Goal: Information Seeking & Learning: Compare options

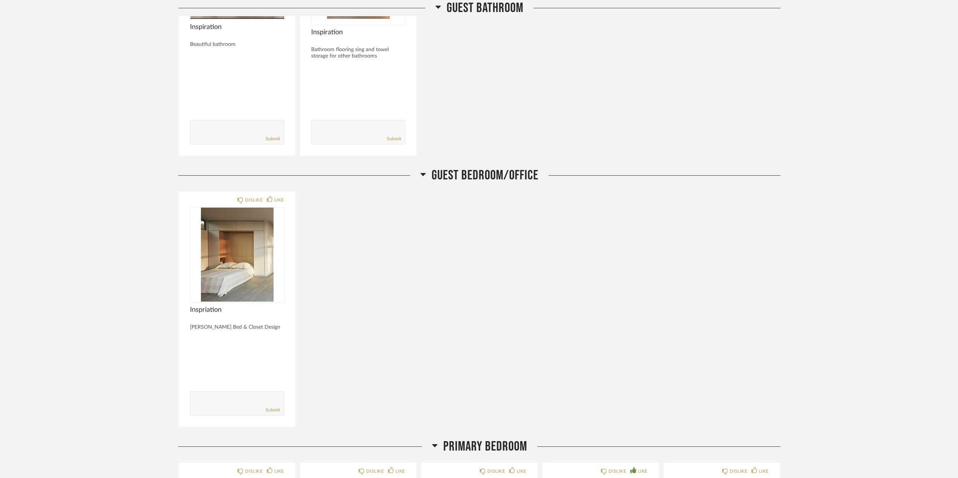
scroll to position [3048, 0]
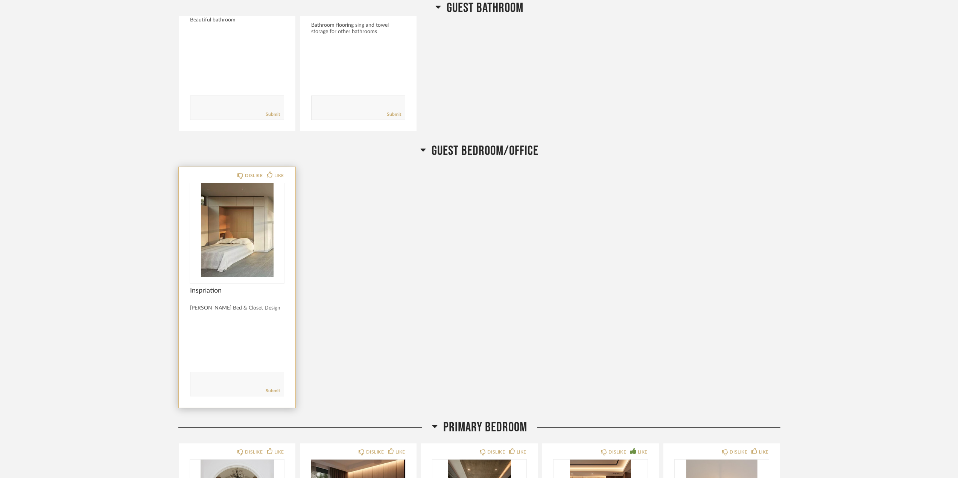
click at [0, 0] on img at bounding box center [0, 0] width 0 height 0
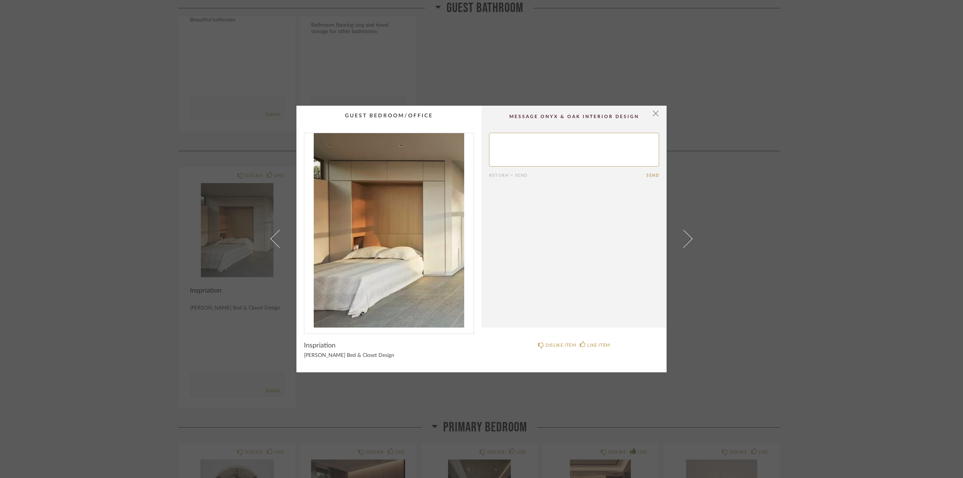
drag, startPoint x: 653, startPoint y: 115, endPoint x: 662, endPoint y: 105, distance: 13.6
click at [653, 115] on span "button" at bounding box center [655, 113] width 15 height 15
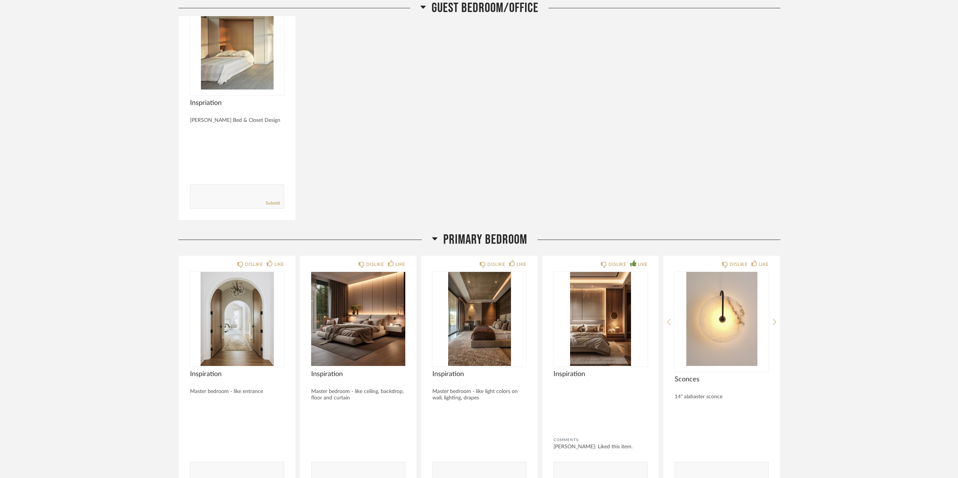
scroll to position [3237, 0]
click at [610, 341] on img "0" at bounding box center [601, 319] width 94 height 94
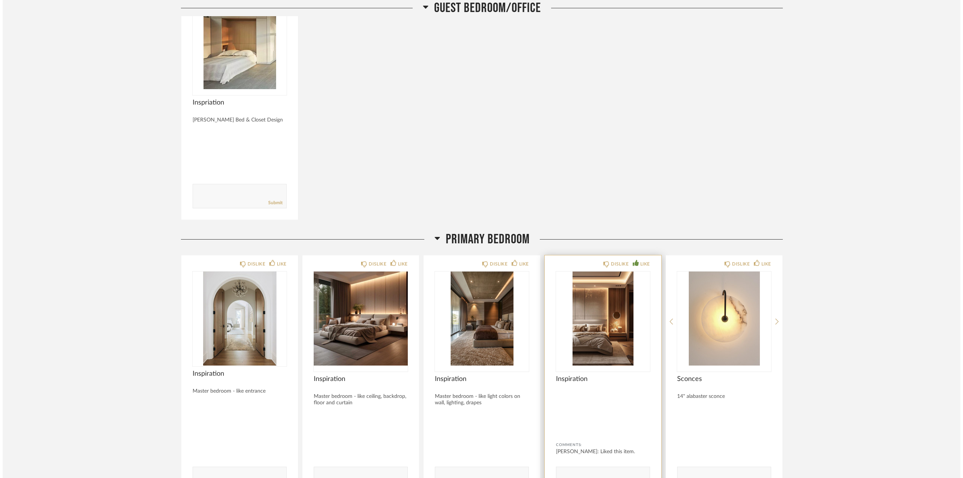
scroll to position [0, 0]
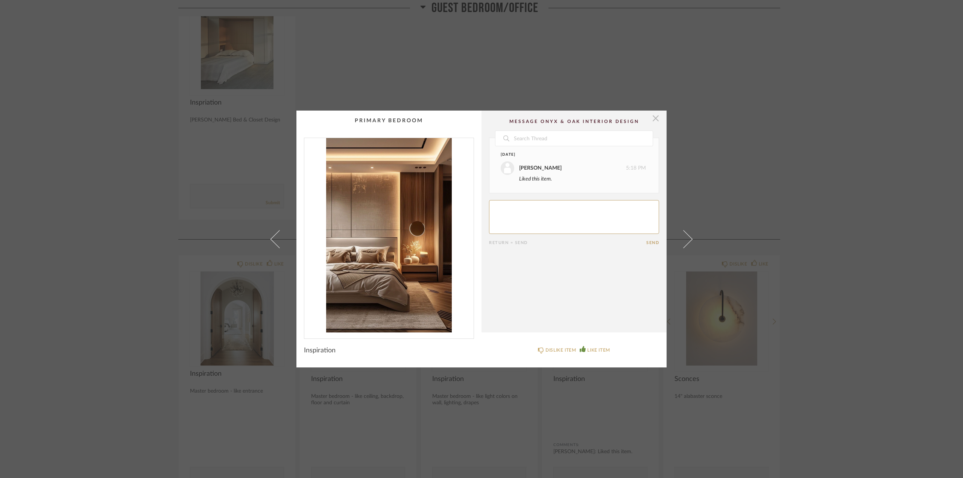
click at [655, 120] on span "button" at bounding box center [655, 118] width 15 height 15
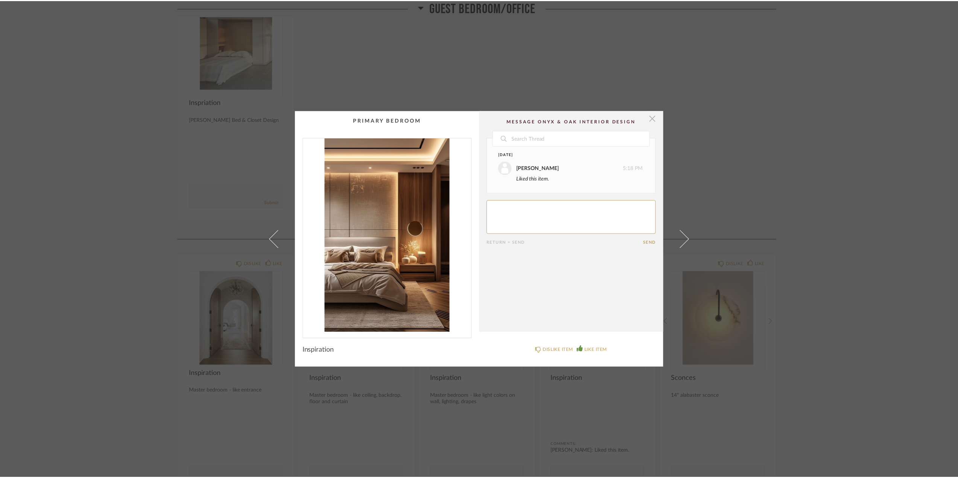
scroll to position [3237, 0]
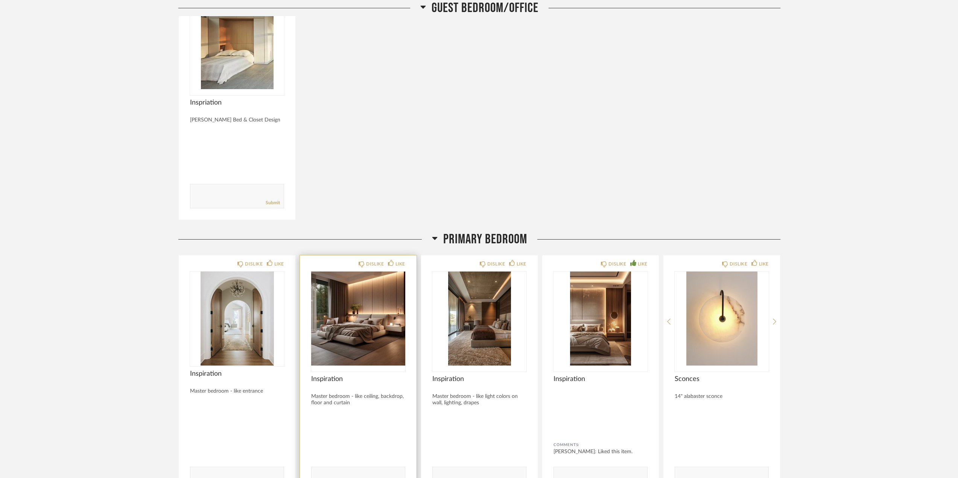
click at [375, 305] on img "0" at bounding box center [358, 319] width 94 height 94
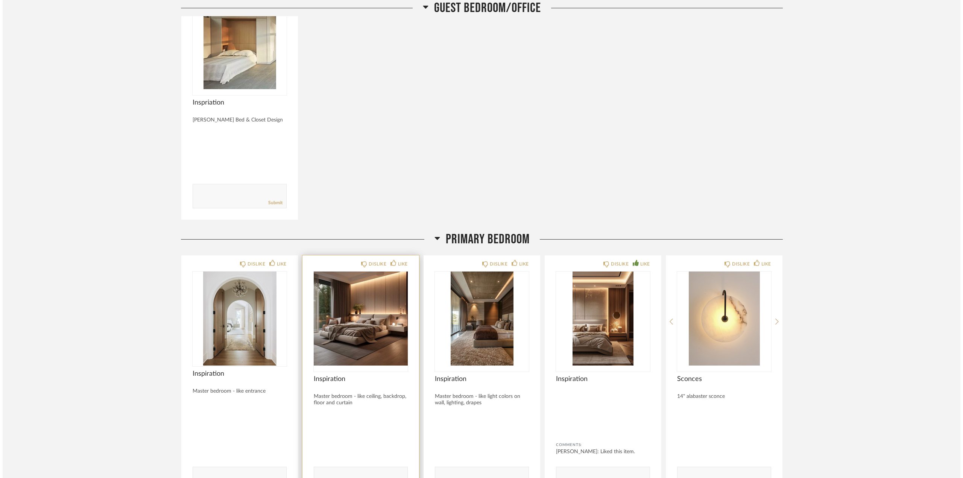
scroll to position [0, 0]
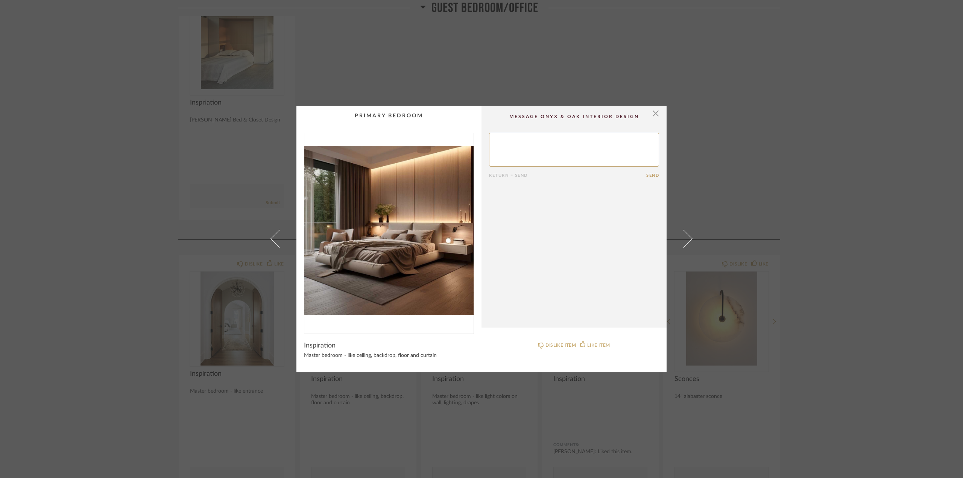
click at [393, 281] on img "0" at bounding box center [388, 230] width 169 height 195
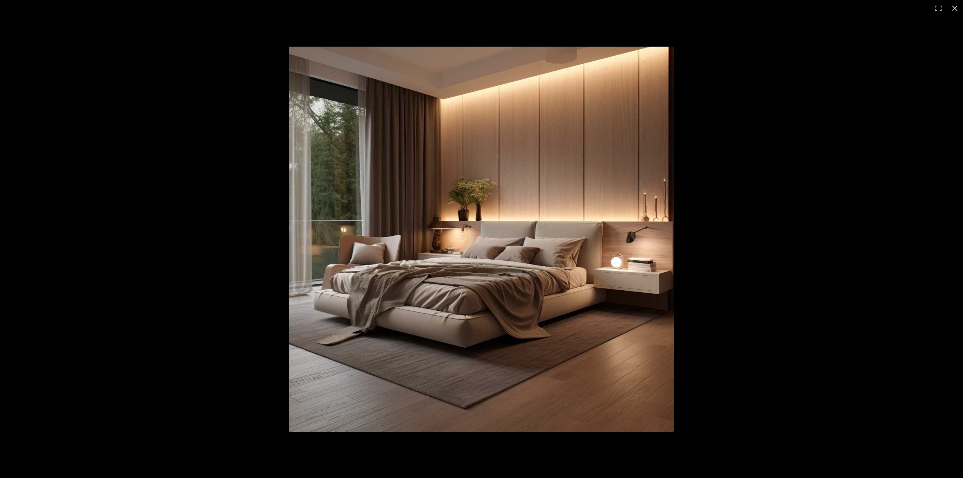
click at [452, 271] on img at bounding box center [481, 239] width 385 height 385
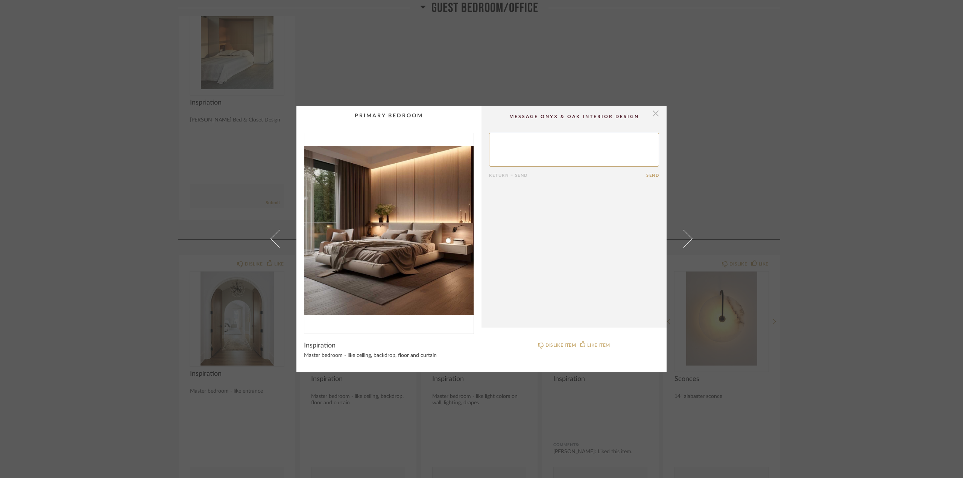
click at [654, 115] on span "button" at bounding box center [655, 113] width 15 height 15
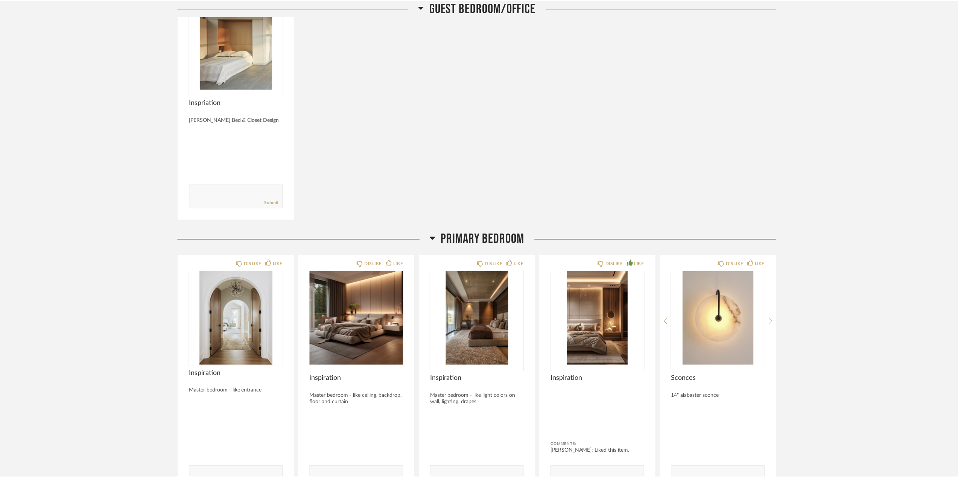
scroll to position [3237, 0]
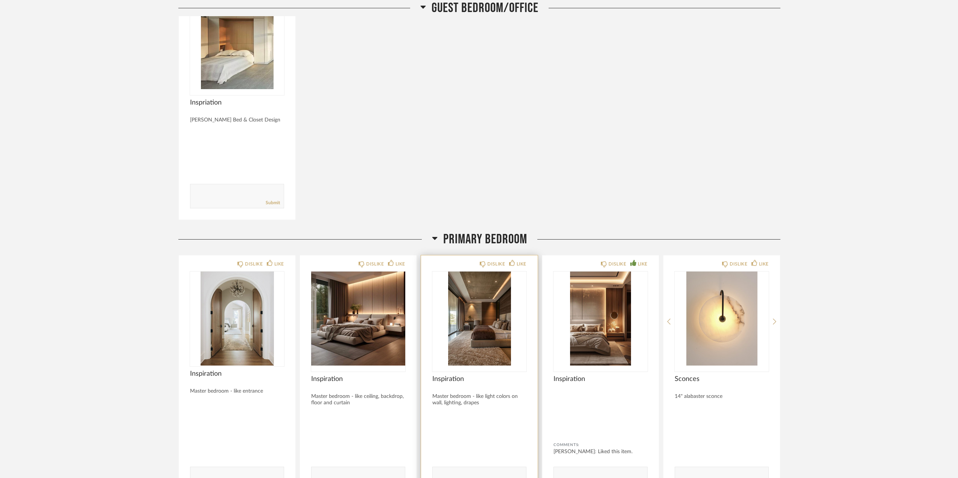
click at [488, 315] on img "0" at bounding box center [479, 319] width 94 height 94
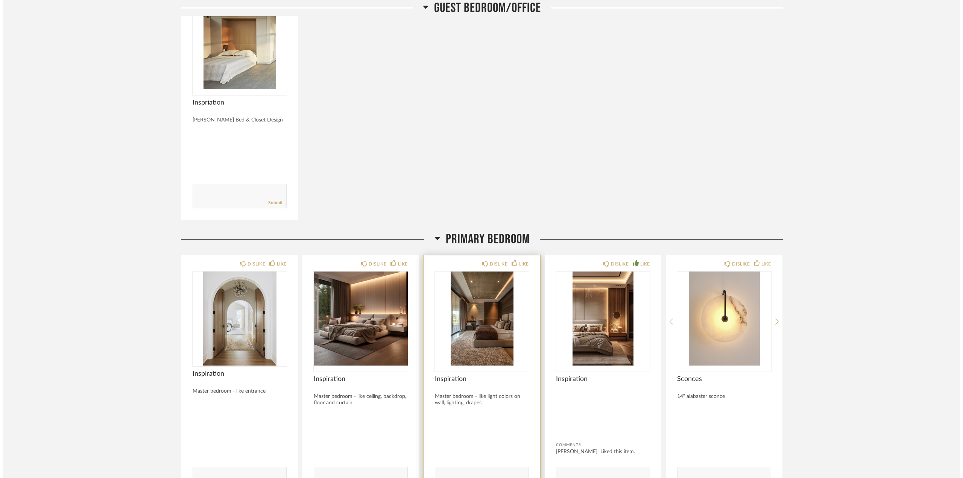
scroll to position [0, 0]
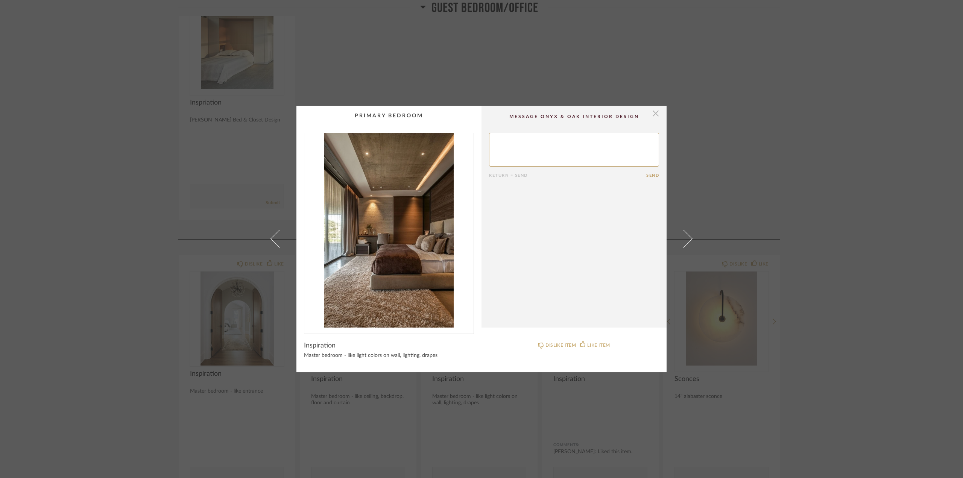
click at [653, 110] on span "button" at bounding box center [655, 113] width 15 height 15
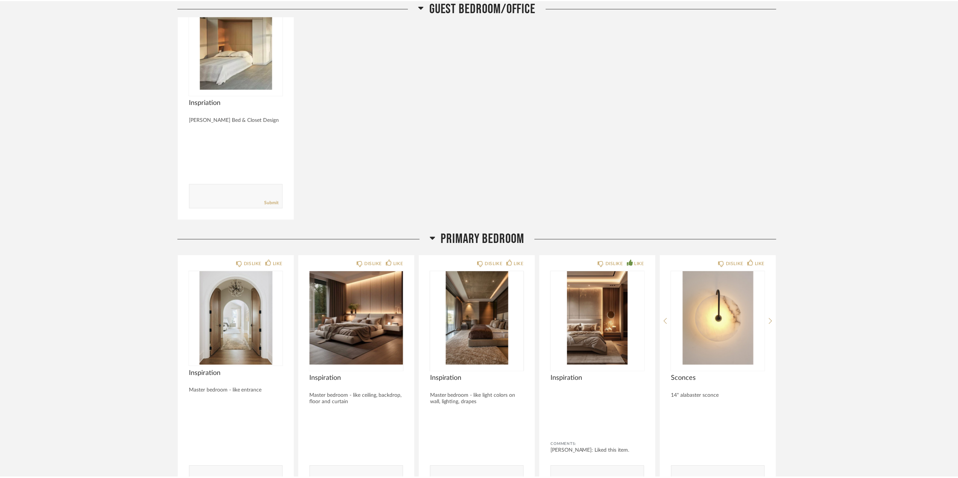
scroll to position [3237, 0]
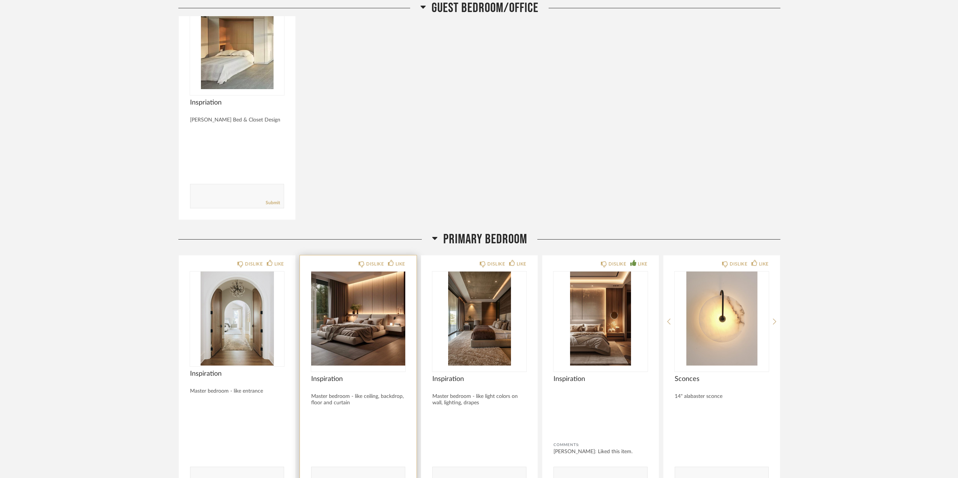
click at [383, 302] on img "0" at bounding box center [358, 319] width 94 height 94
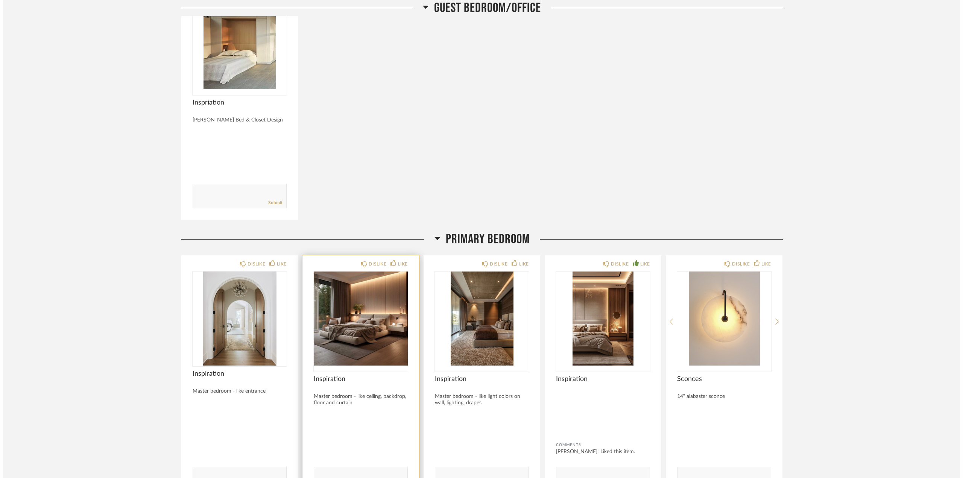
scroll to position [0, 0]
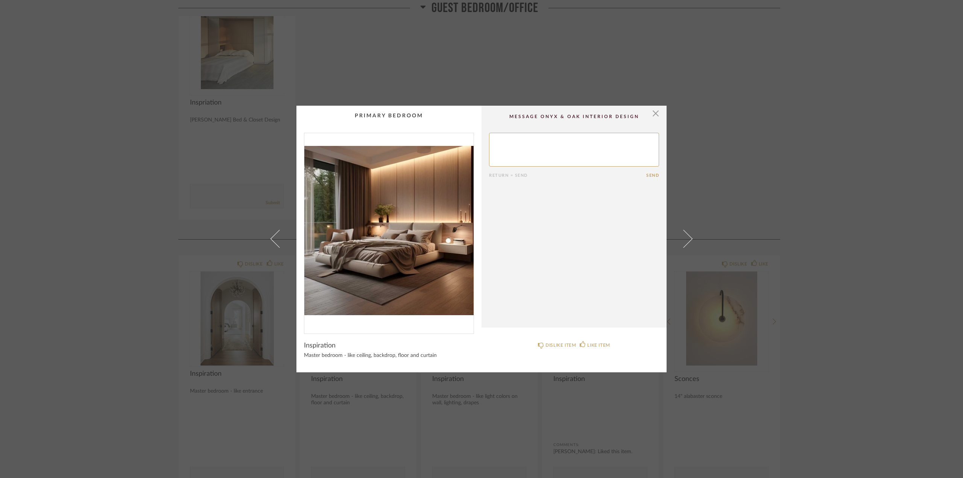
click at [443, 215] on img "0" at bounding box center [388, 230] width 169 height 195
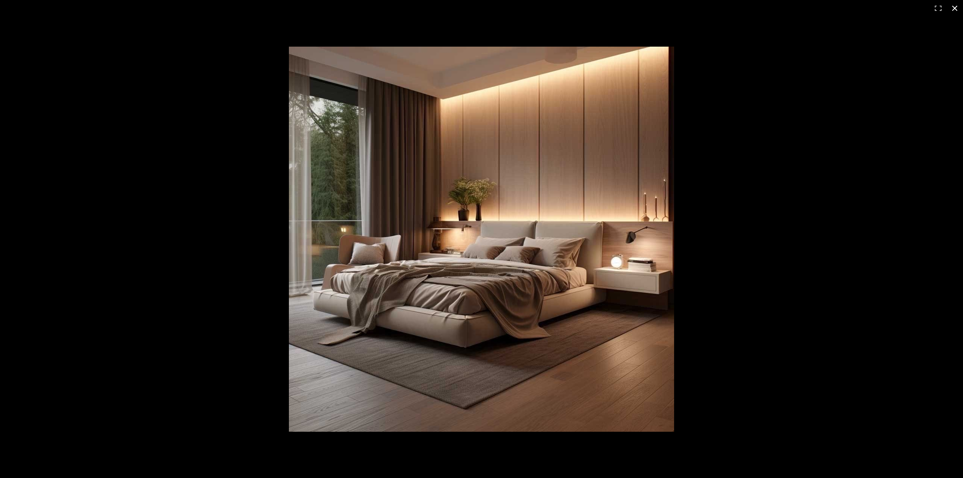
click at [954, 9] on button at bounding box center [955, 8] width 17 height 17
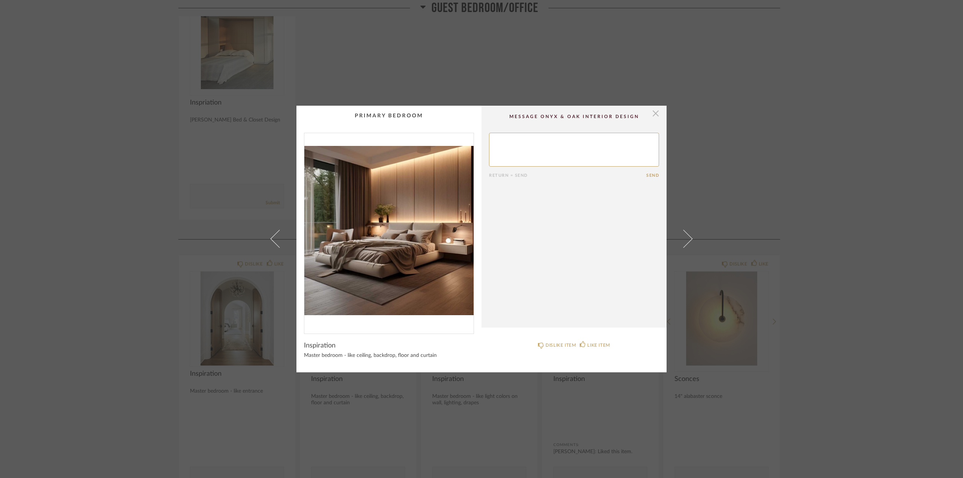
click at [652, 112] on span "button" at bounding box center [655, 113] width 15 height 15
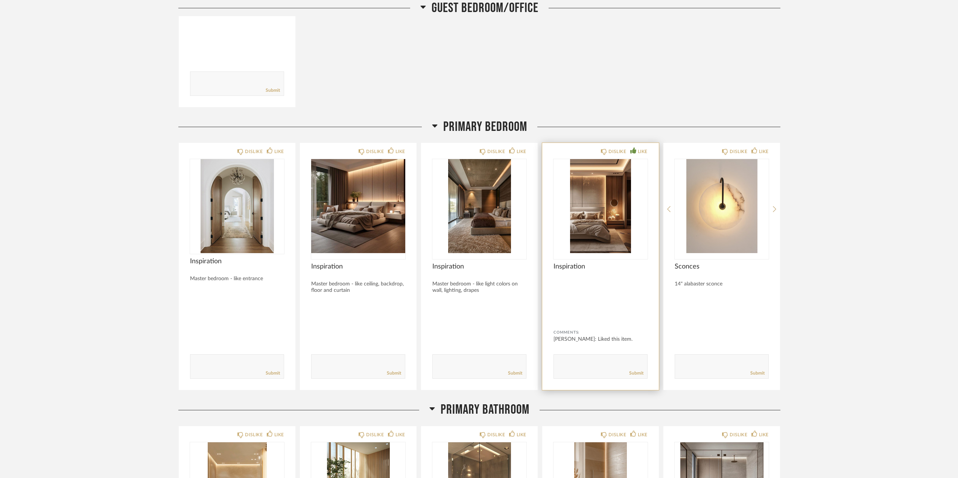
scroll to position [3349, 0]
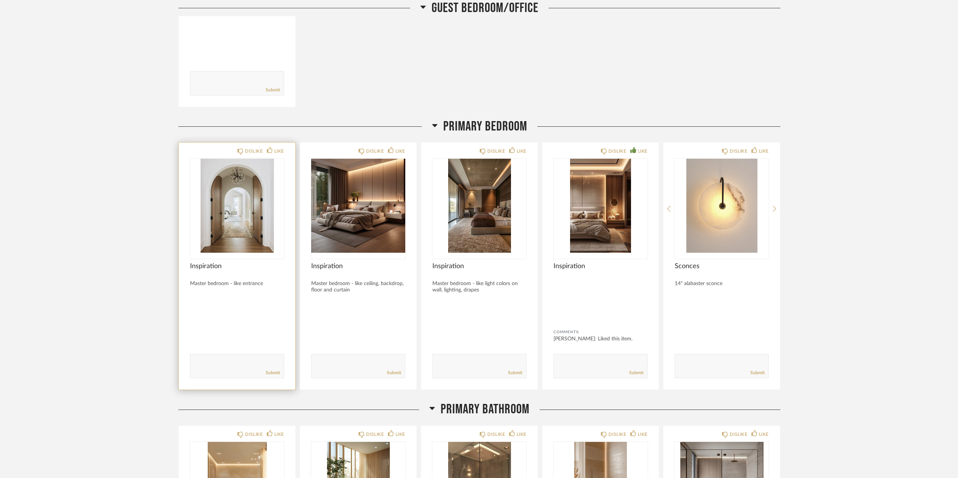
click at [0, 0] on img at bounding box center [0, 0] width 0 height 0
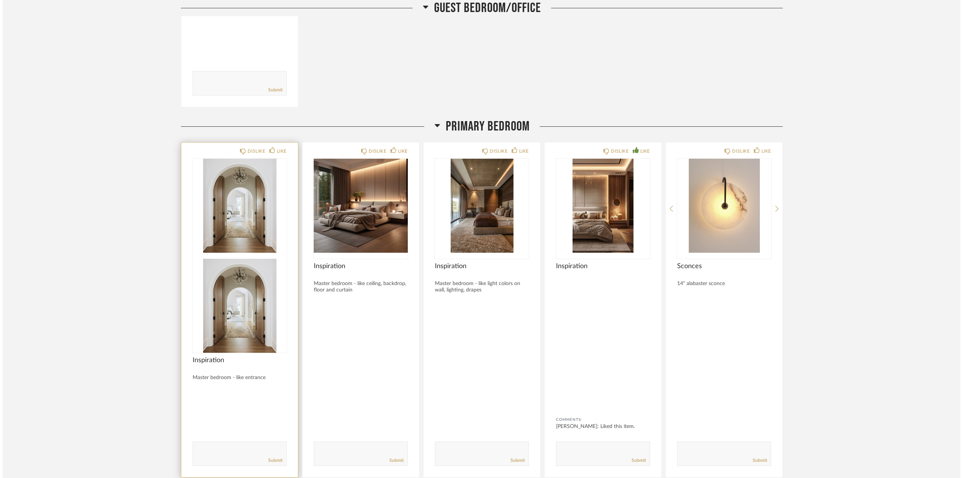
scroll to position [0, 0]
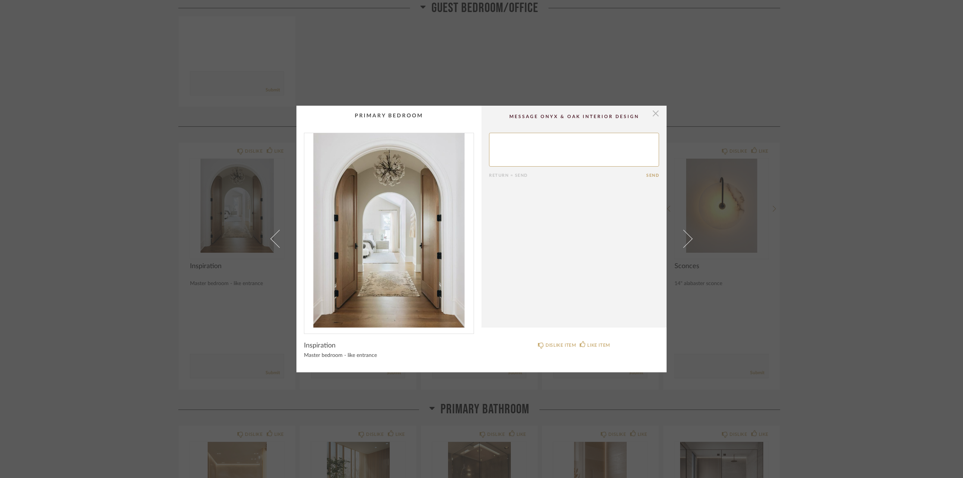
click at [653, 116] on span "button" at bounding box center [655, 113] width 15 height 15
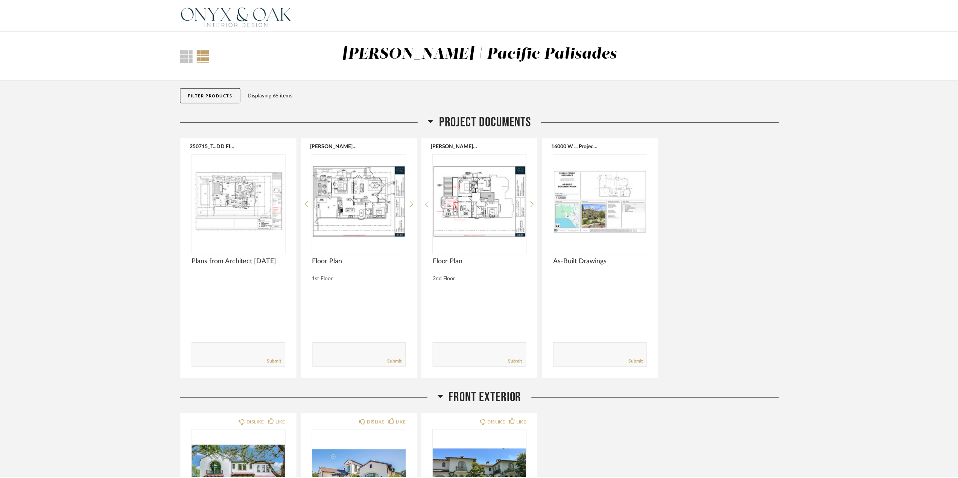
scroll to position [3349, 0]
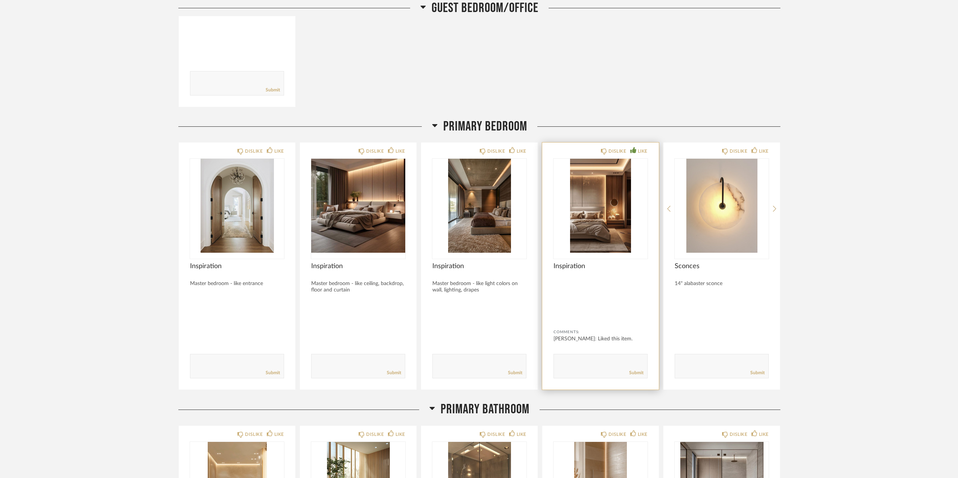
click at [604, 195] on img "0" at bounding box center [601, 206] width 94 height 94
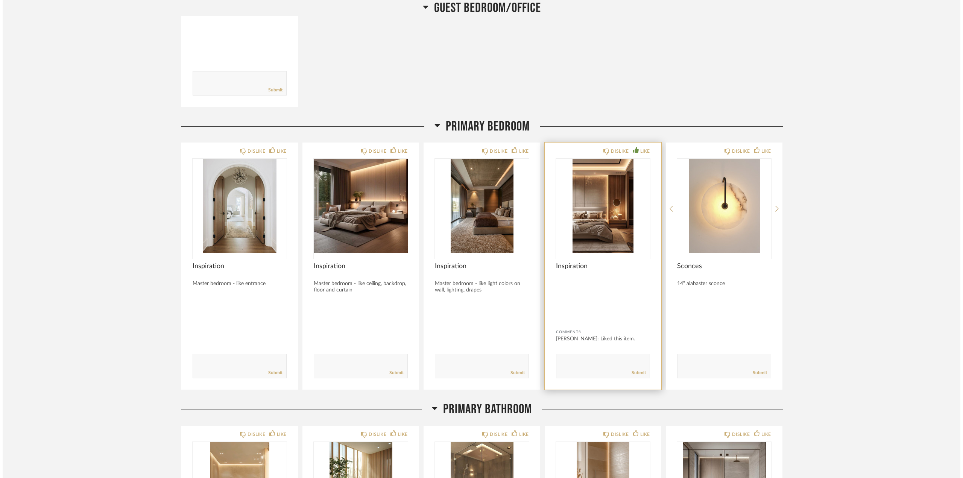
scroll to position [0, 0]
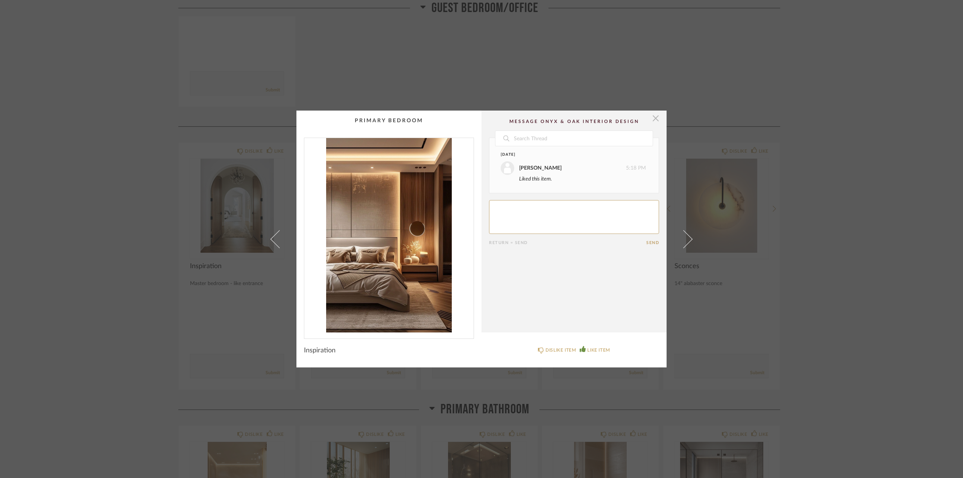
click at [653, 120] on span "button" at bounding box center [655, 118] width 15 height 15
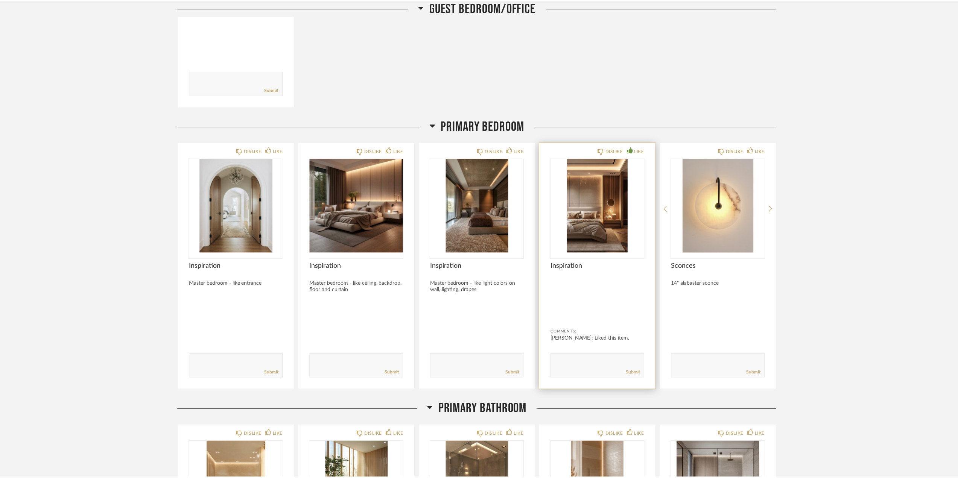
scroll to position [3349, 0]
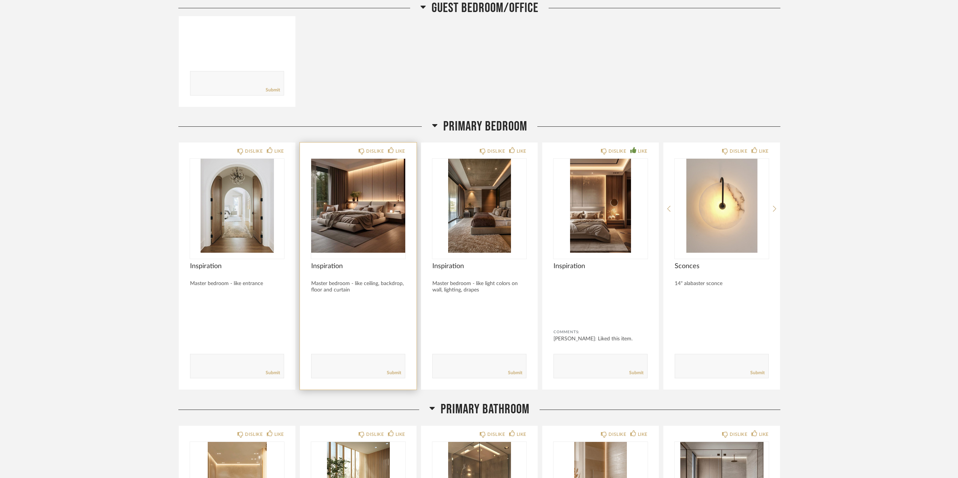
click at [367, 212] on img "0" at bounding box center [358, 206] width 94 height 94
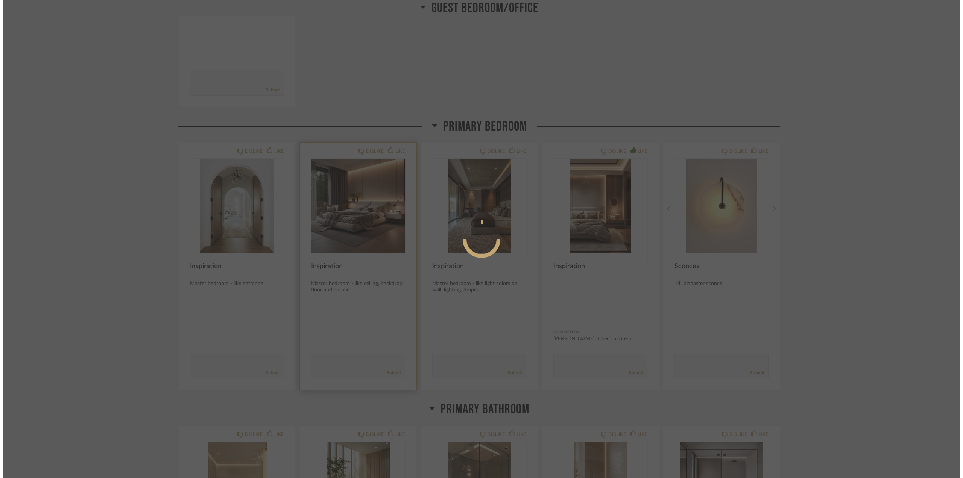
scroll to position [0, 0]
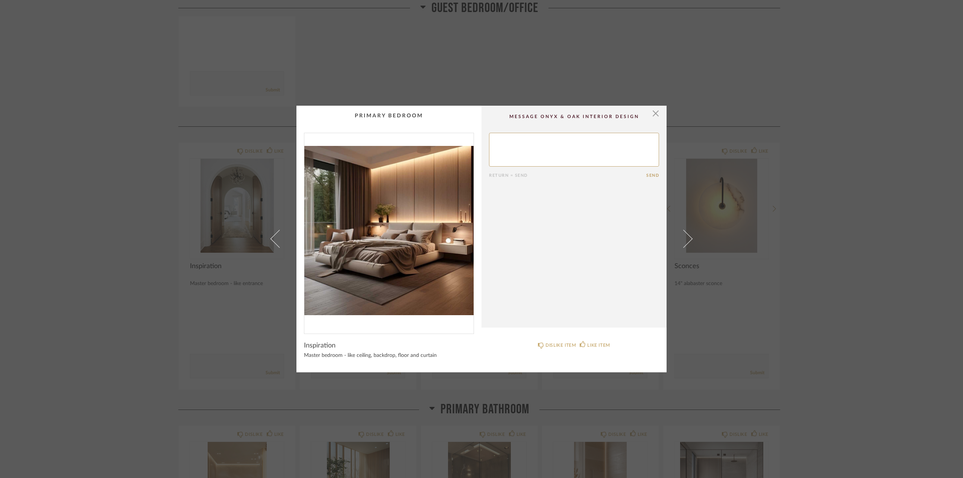
click at [413, 244] on img "0" at bounding box center [388, 230] width 169 height 195
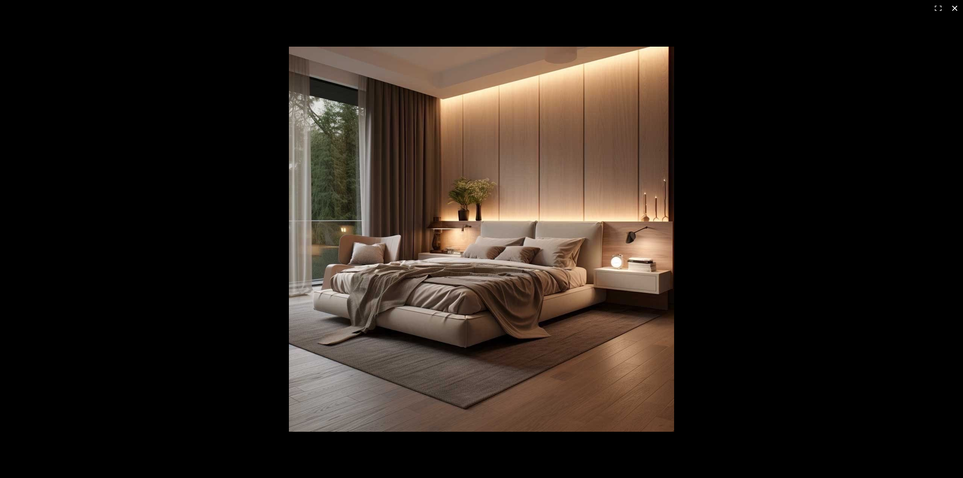
click at [954, 6] on button at bounding box center [955, 8] width 17 height 17
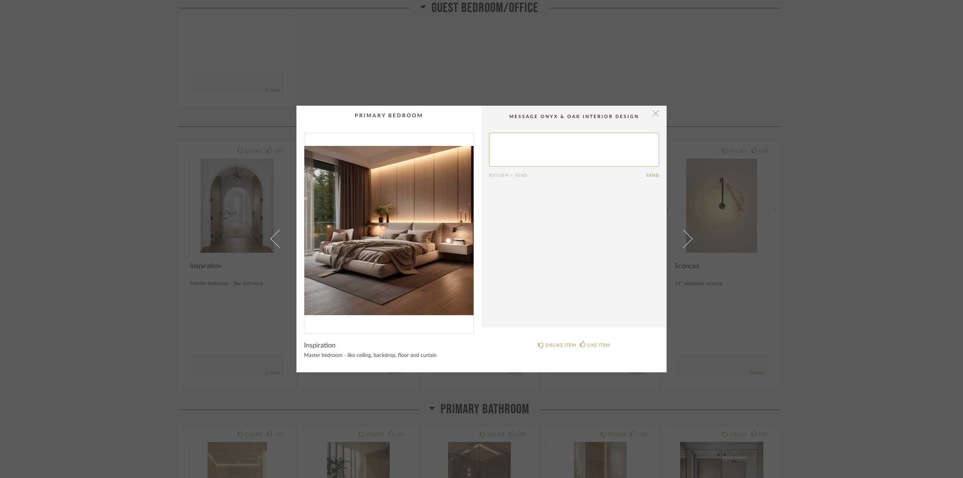
click at [654, 112] on span "button" at bounding box center [655, 113] width 15 height 15
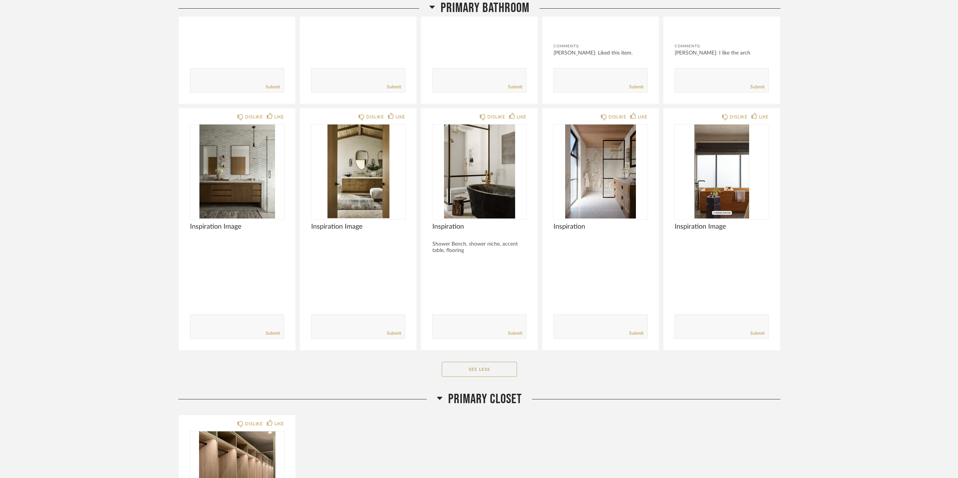
scroll to position [4177, 0]
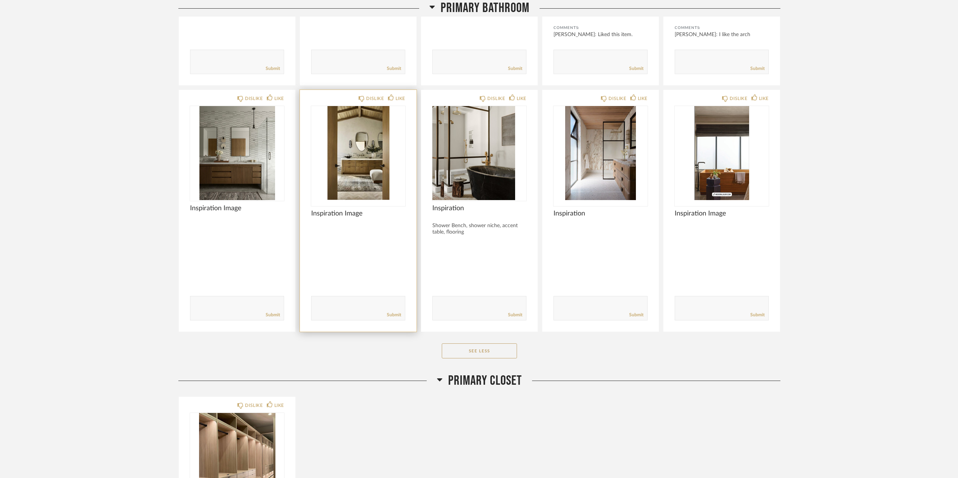
click at [0, 0] on img at bounding box center [0, 0] width 0 height 0
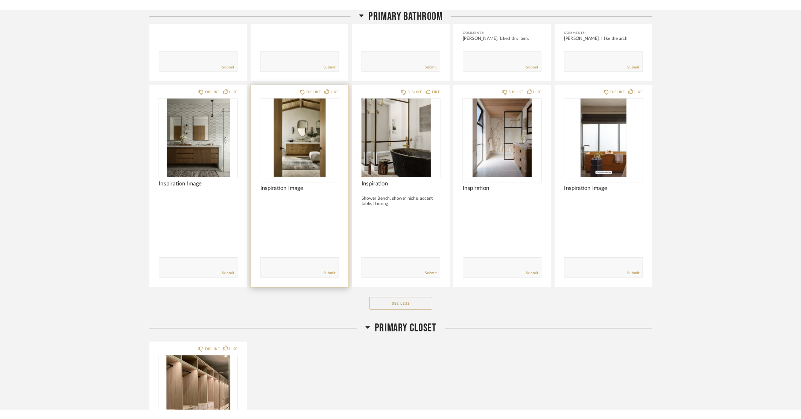
scroll to position [0, 0]
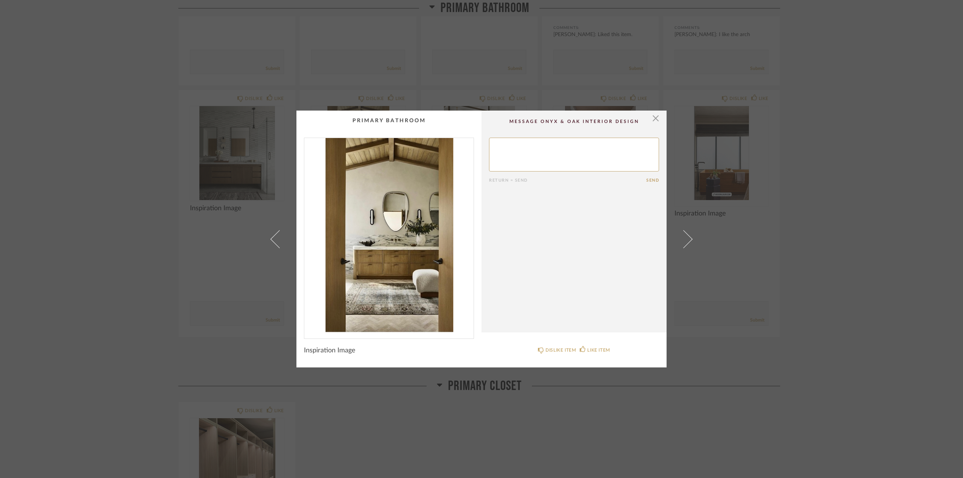
click at [389, 259] on img "0" at bounding box center [388, 235] width 169 height 195
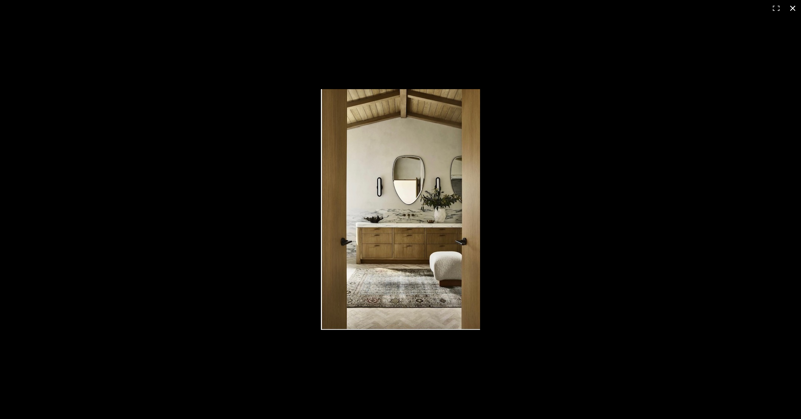
click at [791, 6] on button at bounding box center [793, 8] width 17 height 17
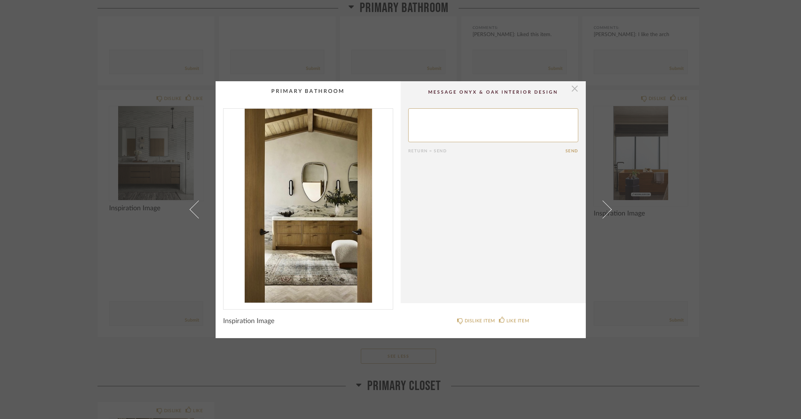
click at [570, 89] on span "button" at bounding box center [575, 88] width 15 height 15
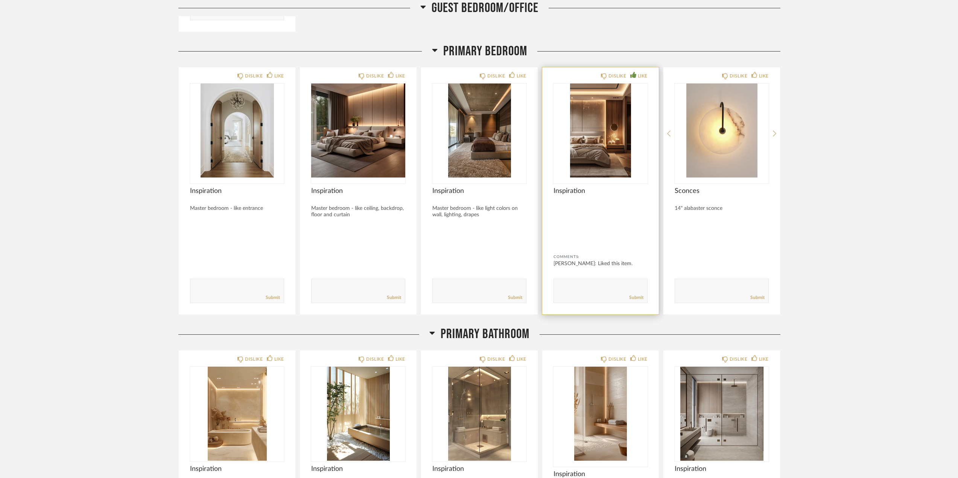
scroll to position [3274, 0]
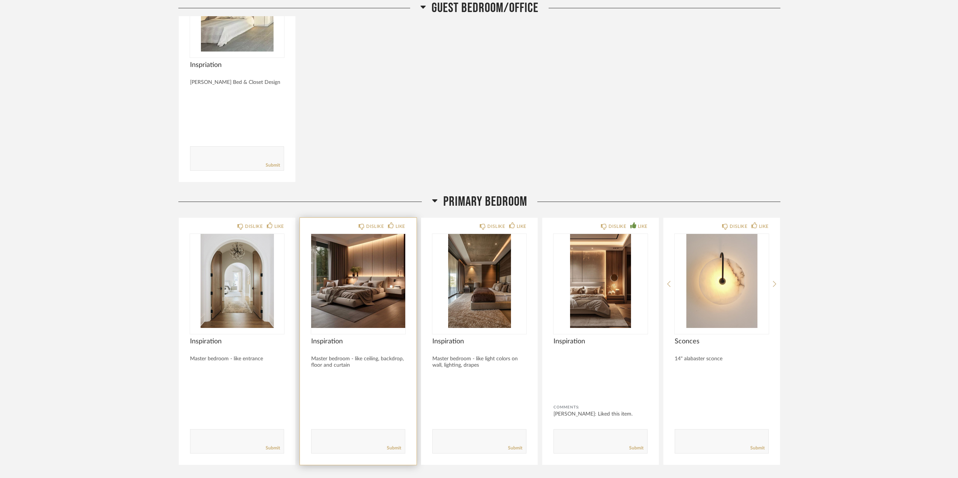
click at [371, 273] on img "0" at bounding box center [358, 281] width 94 height 94
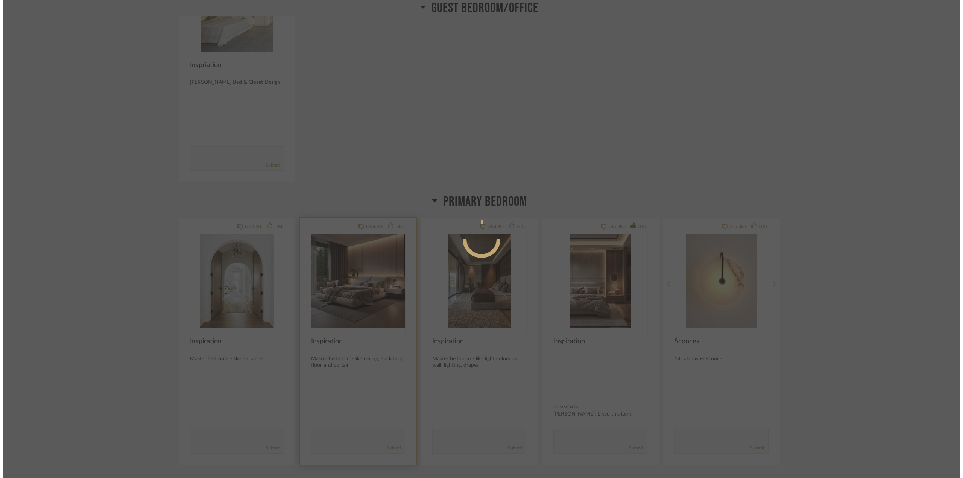
scroll to position [0, 0]
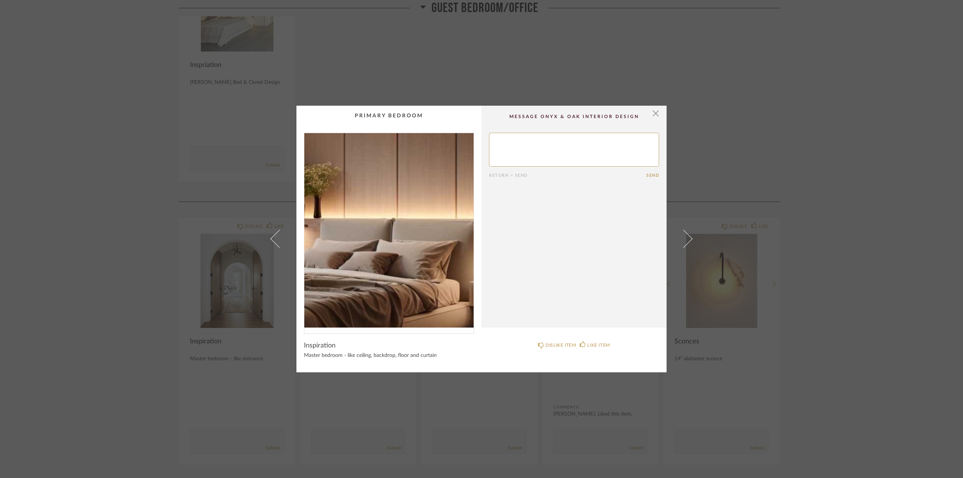
click at [409, 227] on img "0" at bounding box center [388, 230] width 169 height 195
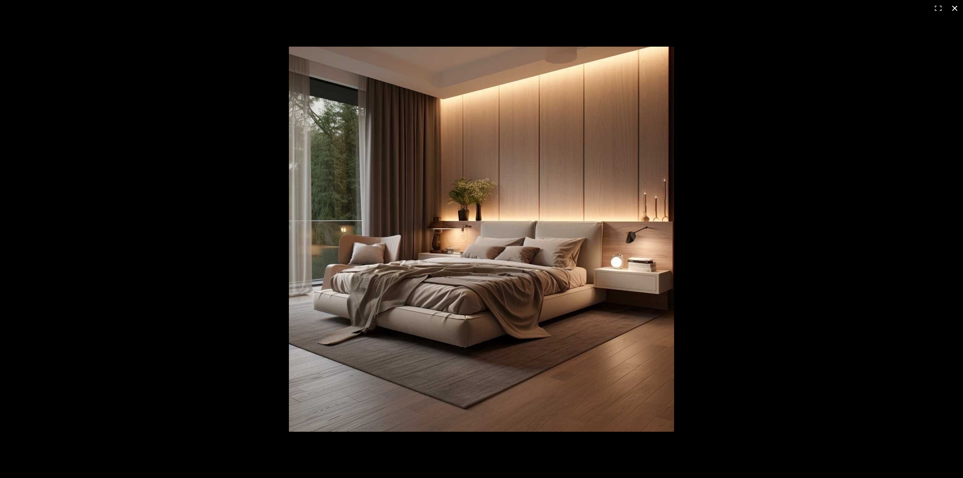
click at [952, 8] on button at bounding box center [955, 8] width 17 height 17
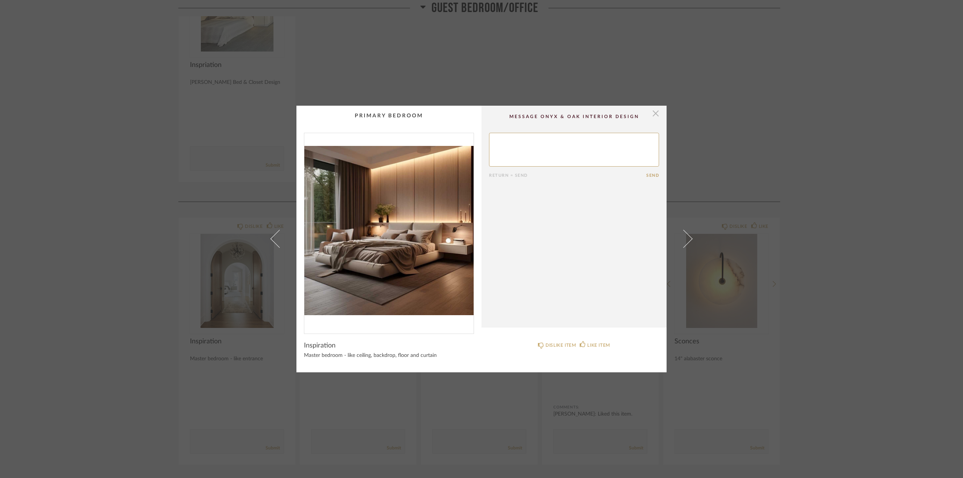
click at [651, 111] on span "button" at bounding box center [655, 113] width 15 height 15
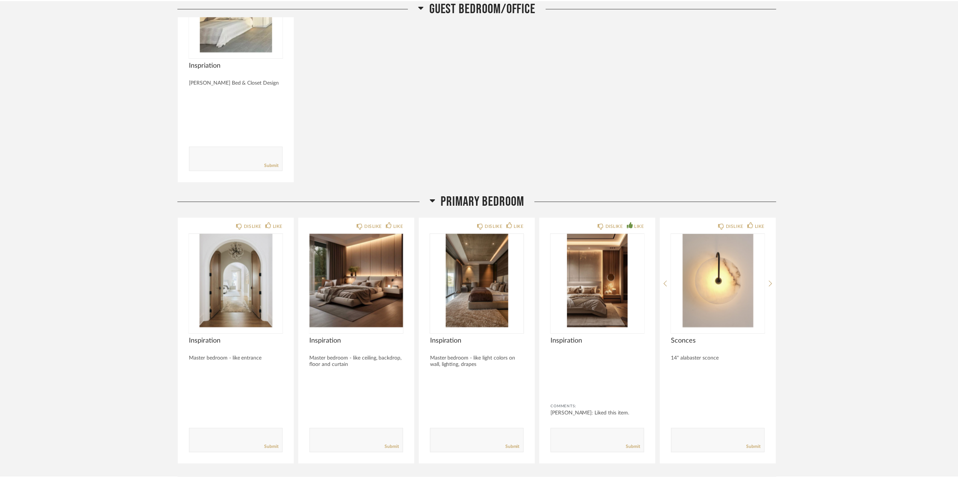
scroll to position [3274, 0]
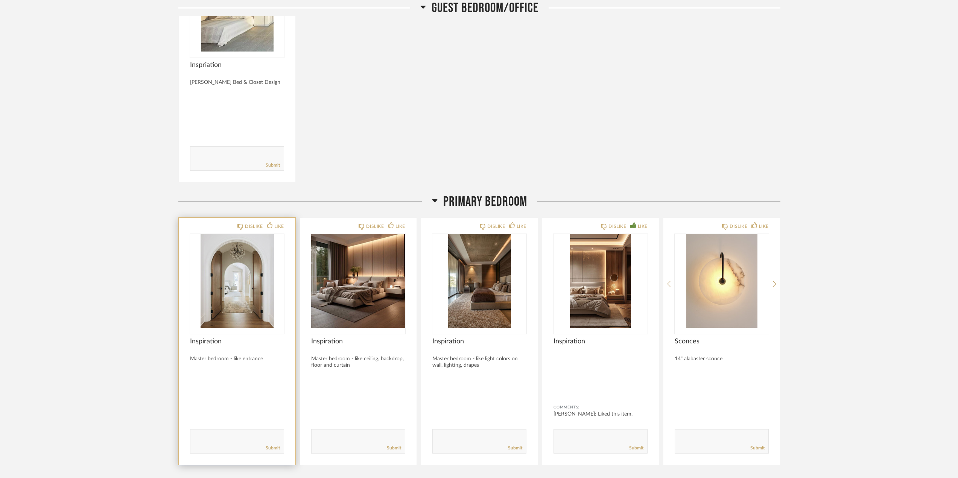
click at [233, 280] on img "0" at bounding box center [237, 281] width 94 height 94
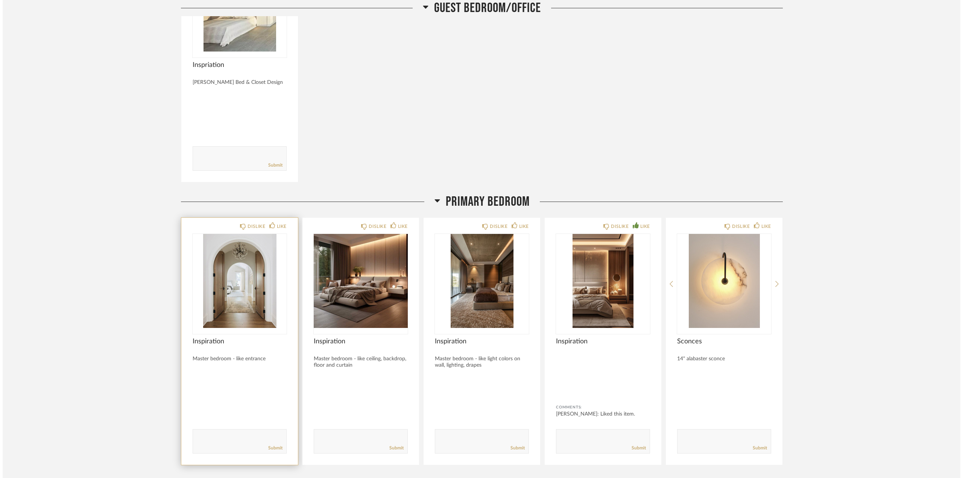
scroll to position [0, 0]
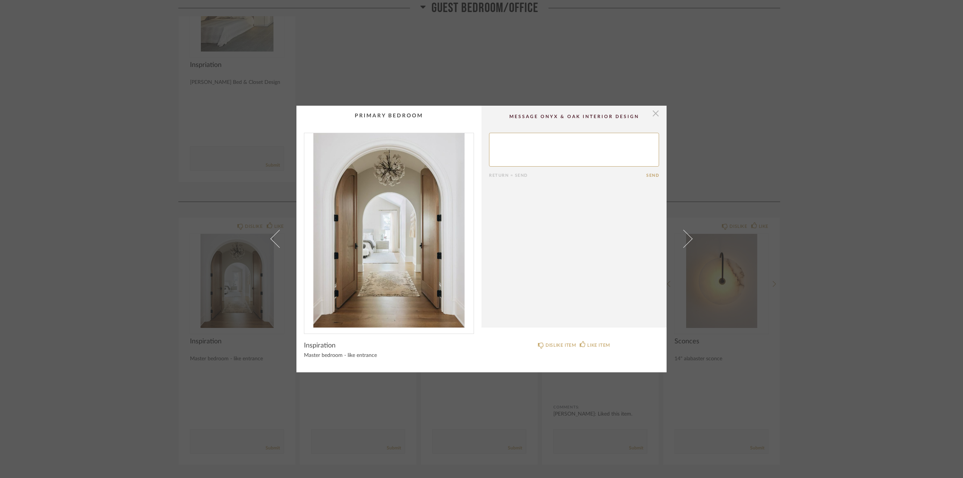
click at [655, 111] on span "button" at bounding box center [655, 113] width 15 height 15
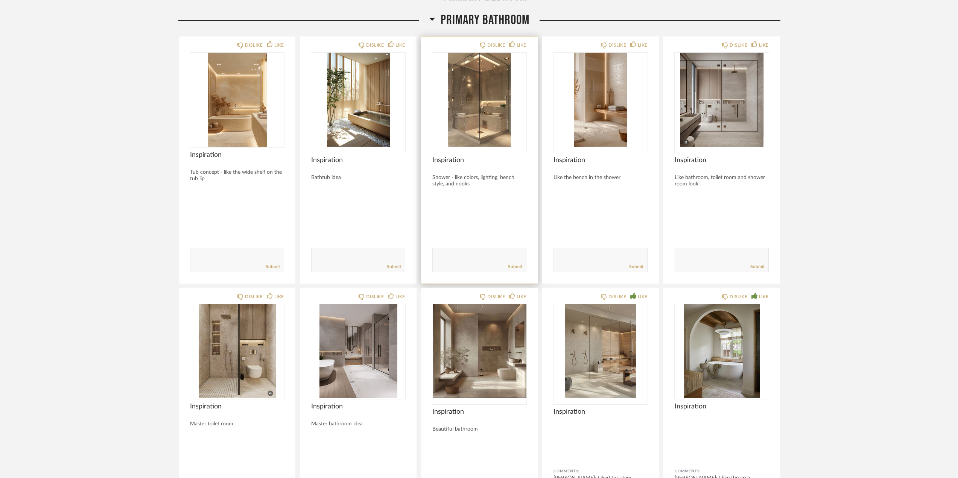
scroll to position [3763, 0]
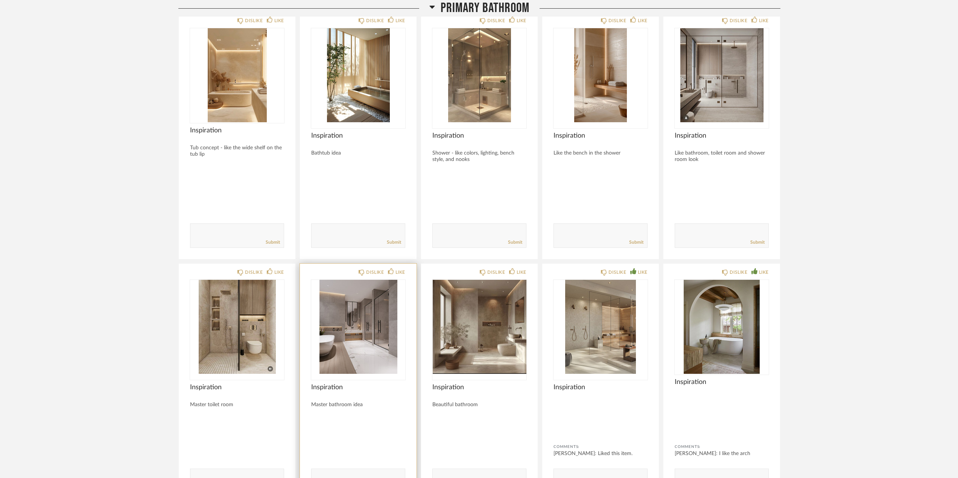
click at [354, 320] on img "0" at bounding box center [358, 327] width 94 height 94
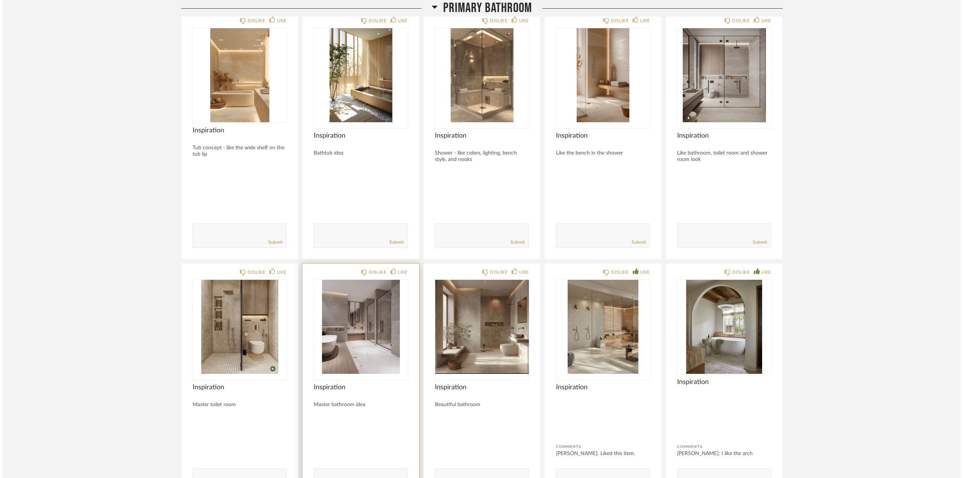
scroll to position [0, 0]
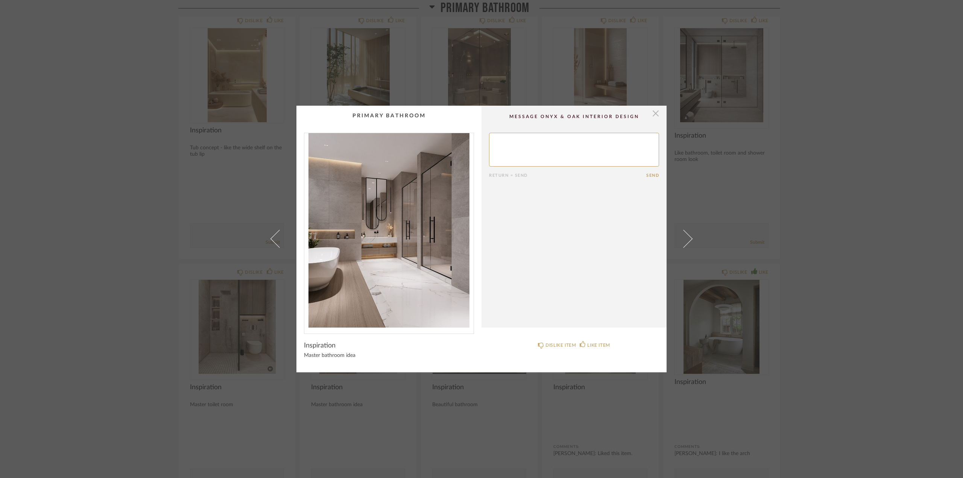
click at [656, 114] on span "button" at bounding box center [655, 113] width 15 height 15
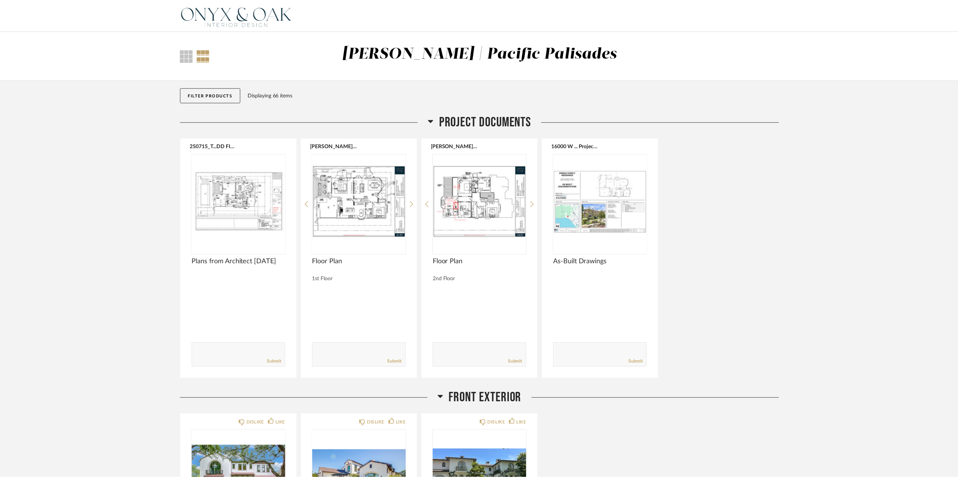
scroll to position [3763, 0]
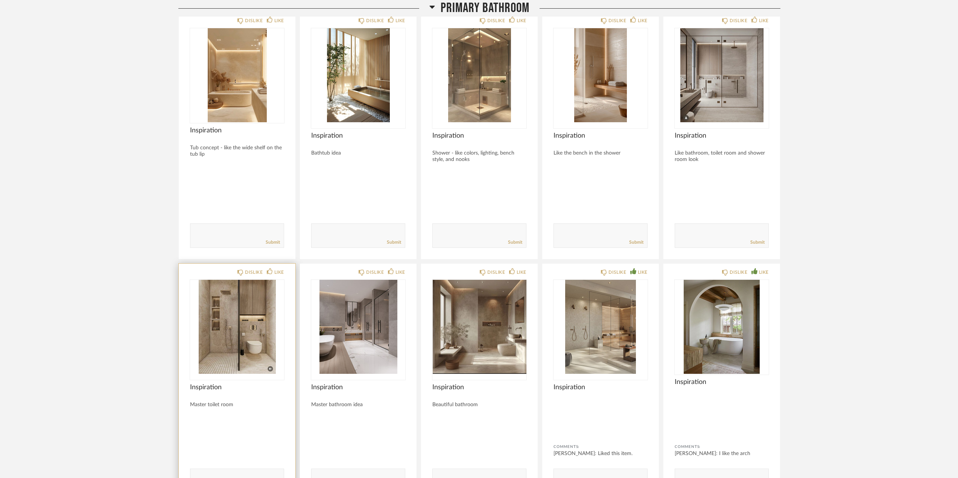
click at [228, 347] on img "0" at bounding box center [237, 327] width 94 height 94
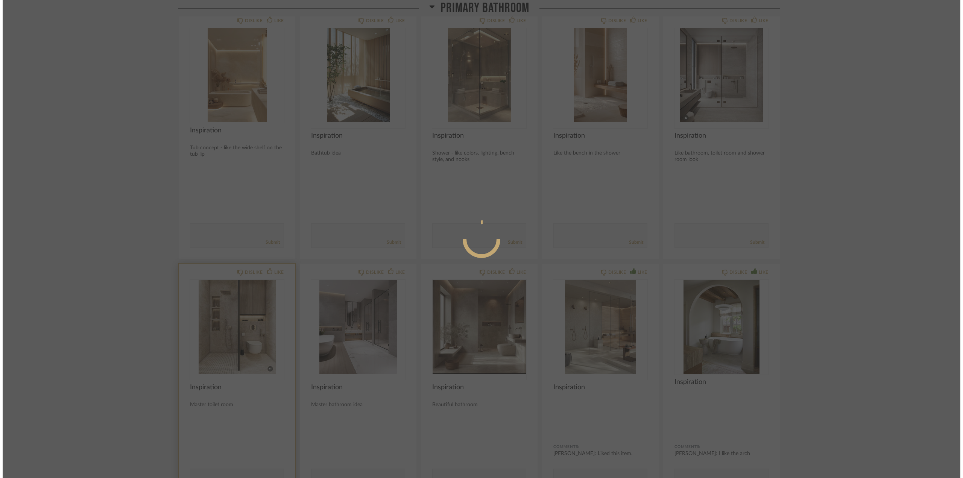
scroll to position [0, 0]
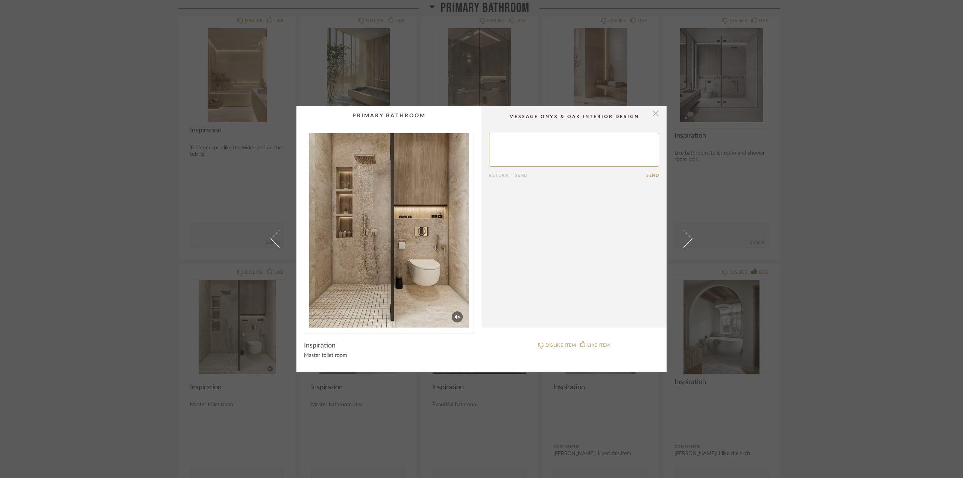
click at [649, 116] on span "button" at bounding box center [655, 113] width 15 height 15
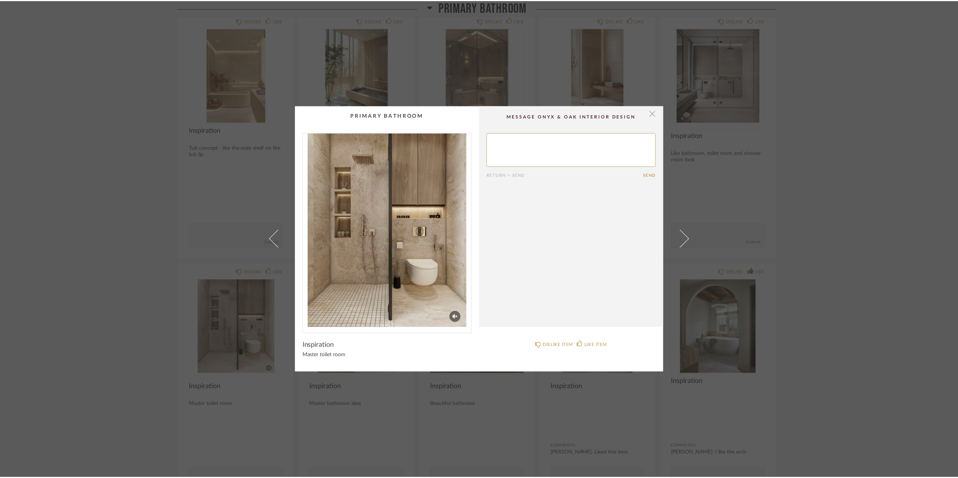
scroll to position [3763, 0]
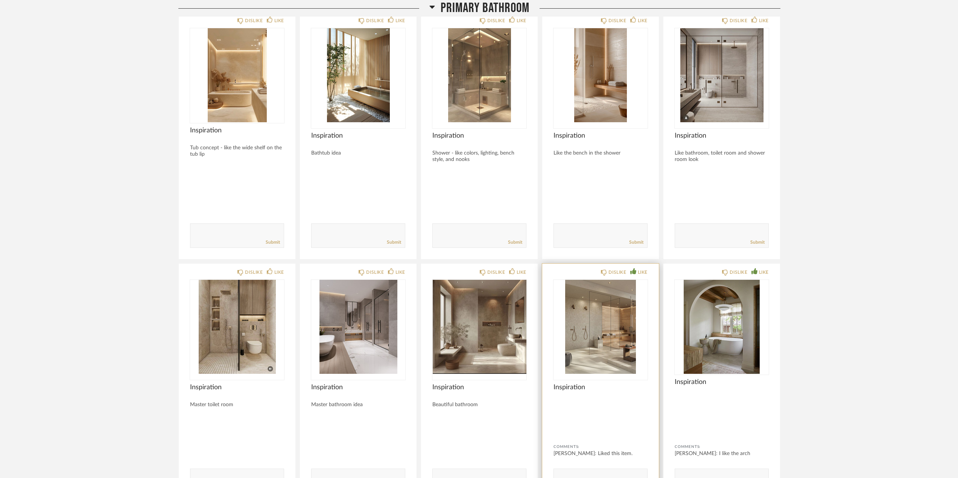
click at [603, 331] on img "0" at bounding box center [601, 327] width 94 height 94
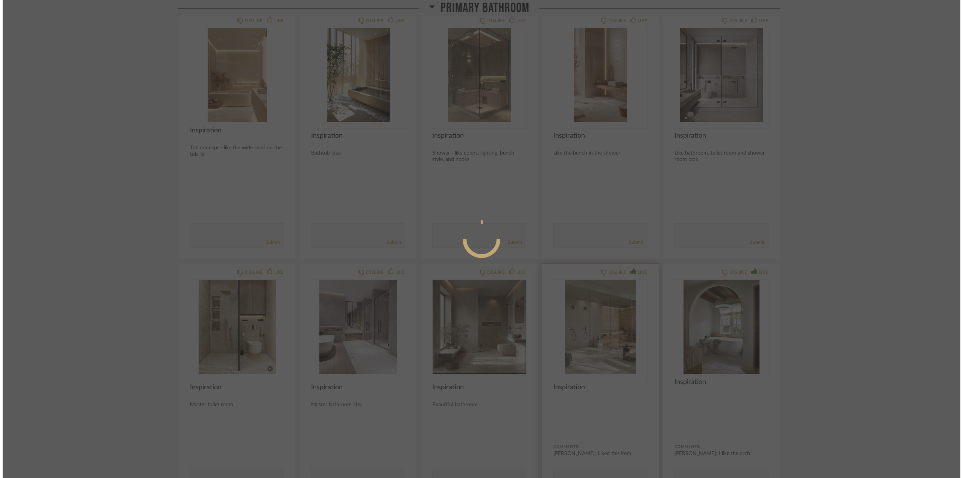
scroll to position [0, 0]
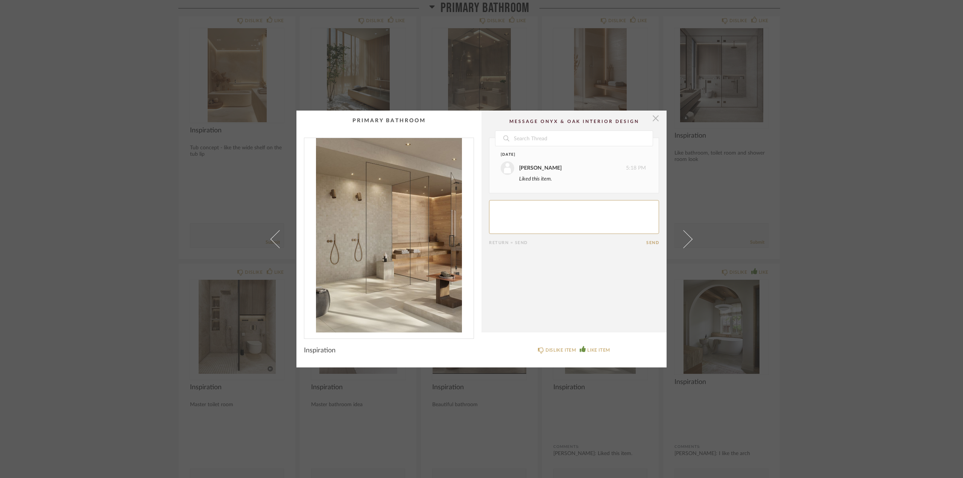
click at [650, 120] on span "button" at bounding box center [655, 118] width 15 height 15
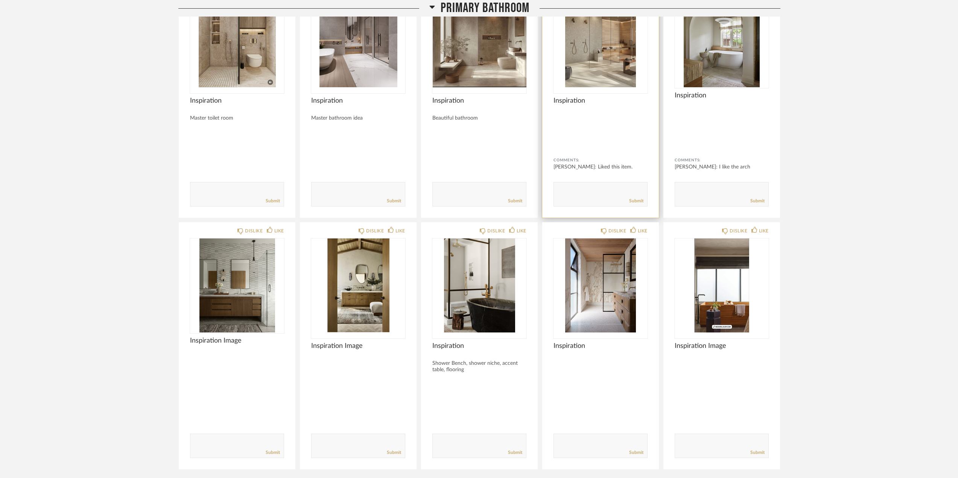
scroll to position [4064, 0]
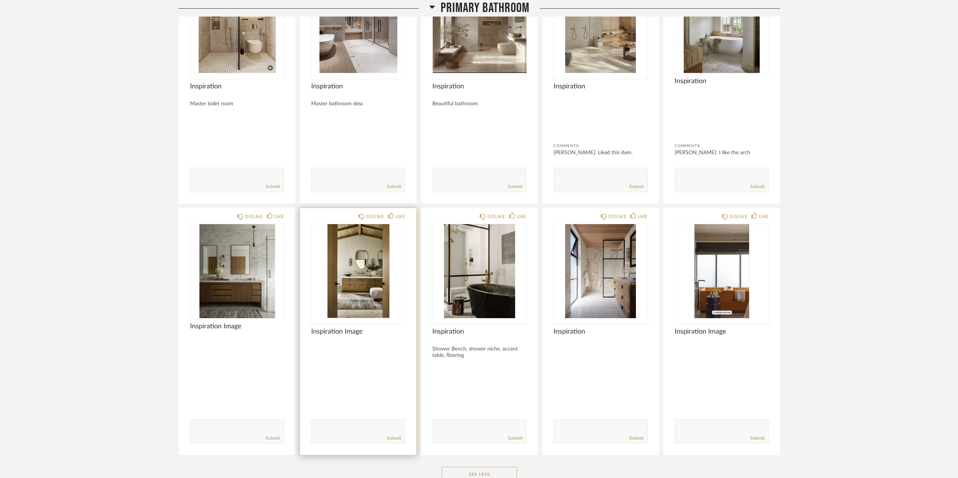
click at [363, 281] on img "0" at bounding box center [358, 271] width 94 height 94
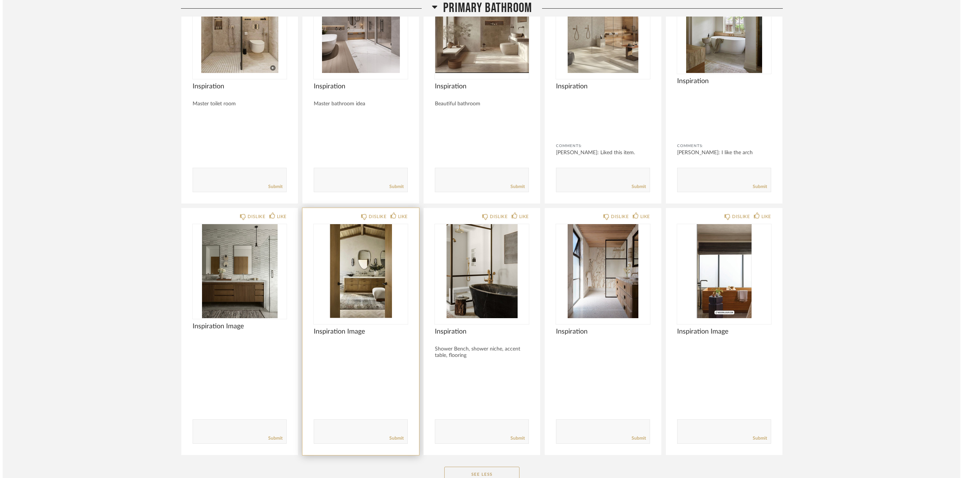
scroll to position [0, 0]
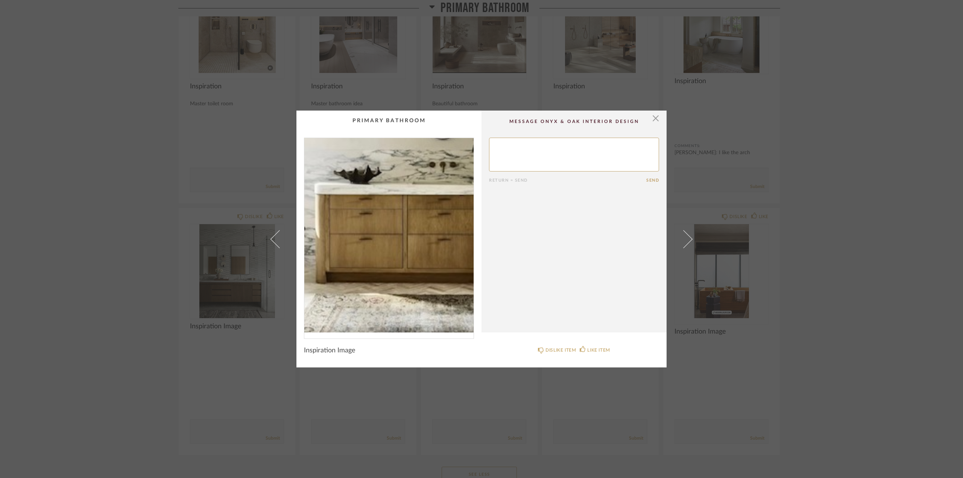
click at [376, 263] on img "0" at bounding box center [388, 235] width 169 height 195
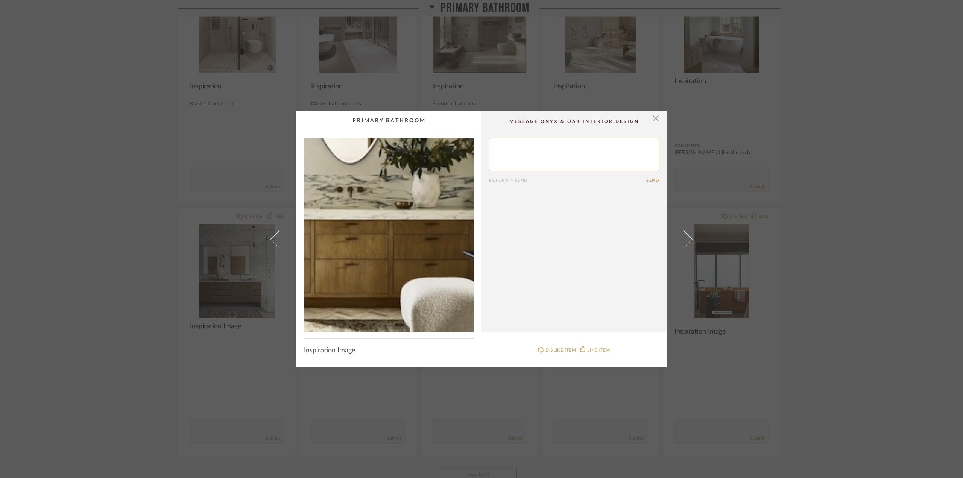
click at [406, 255] on img "0" at bounding box center [388, 235] width 169 height 195
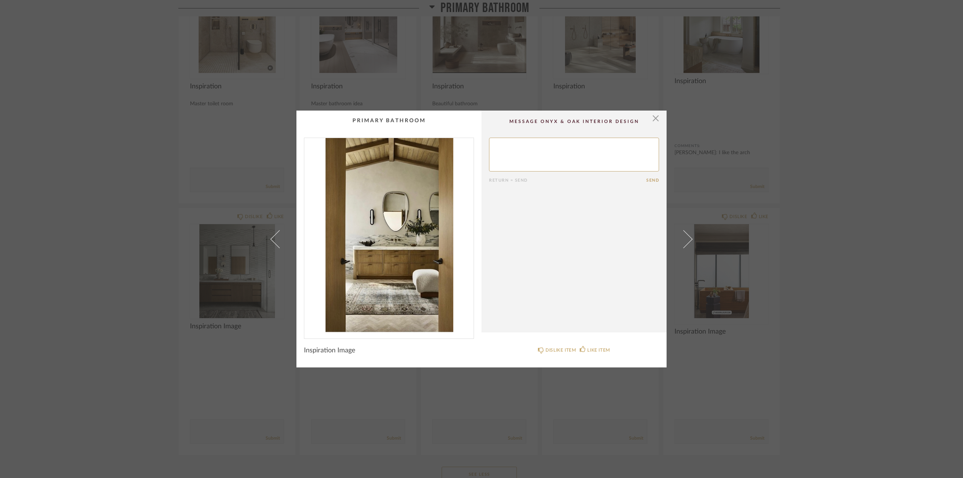
drag, startPoint x: 876, startPoint y: 107, endPoint x: 908, endPoint y: 0, distance: 110.7
click at [877, 97] on div "× Return = Send Send Inspiration Image DISLIKE ITEM LIKE ITEM" at bounding box center [481, 239] width 963 height 478
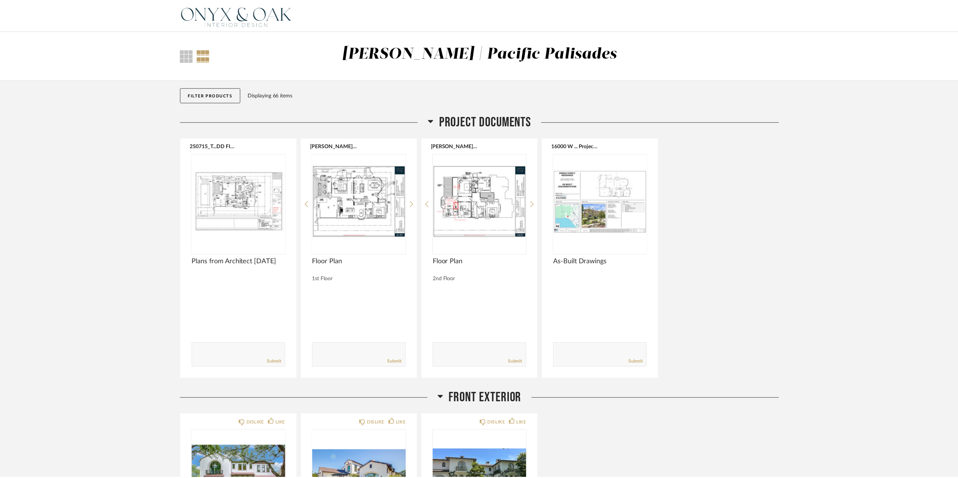
scroll to position [4064, 0]
